Goal: Check status: Check status

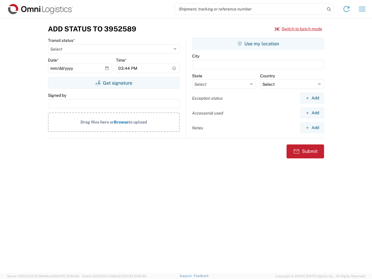
click at [250, 9] on input "search" at bounding box center [249, 8] width 151 height 11
click at [329, 9] on icon at bounding box center [329, 9] width 8 height 8
click at [346, 9] on icon at bounding box center [346, 8] width 9 height 9
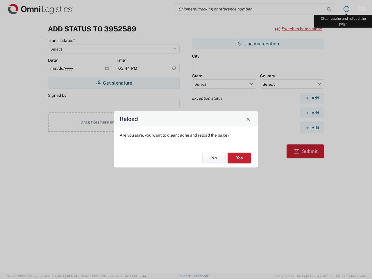
click at [362, 9] on div "Reload Are you sure, you want to clear cache and reload the page? No Yes" at bounding box center [186, 139] width 372 height 279
click at [299, 29] on div "Reload Are you sure, you want to clear cache and reload the page? No Yes" at bounding box center [186, 139] width 372 height 279
click at [114, 83] on div "Reload Are you sure, you want to clear cache and reload the page? No Yes" at bounding box center [186, 139] width 372 height 279
click at [258, 44] on div "Reload Are you sure, you want to clear cache and reload the page? No Yes" at bounding box center [186, 139] width 372 height 279
click at [312, 98] on div "Reload Are you sure, you want to clear cache and reload the page? No Yes" at bounding box center [186, 139] width 372 height 279
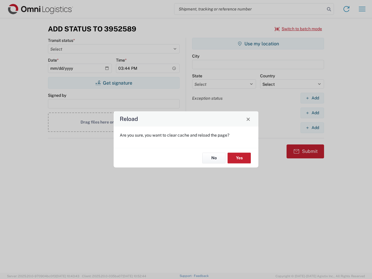
click at [312, 113] on div "Reload Are you sure, you want to clear cache and reload the page? No Yes" at bounding box center [186, 139] width 372 height 279
click at [312, 128] on div "Reload Are you sure, you want to clear cache and reload the page? No Yes" at bounding box center [186, 139] width 372 height 279
